Goal: Complete application form

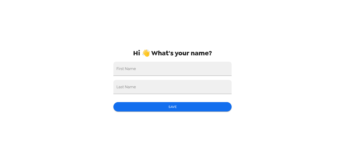
click at [128, 69] on div "First Name" at bounding box center [172, 69] width 118 height 14
type input "Paul"
type input "Case"
click at [159, 108] on button "Save" at bounding box center [172, 106] width 118 height 9
